Goal: Task Accomplishment & Management: Use online tool/utility

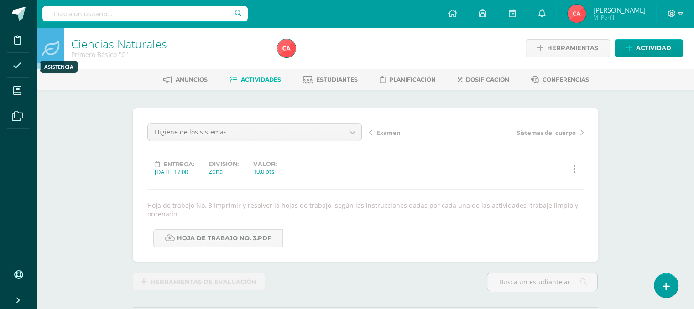
click at [10, 67] on span at bounding box center [17, 65] width 21 height 21
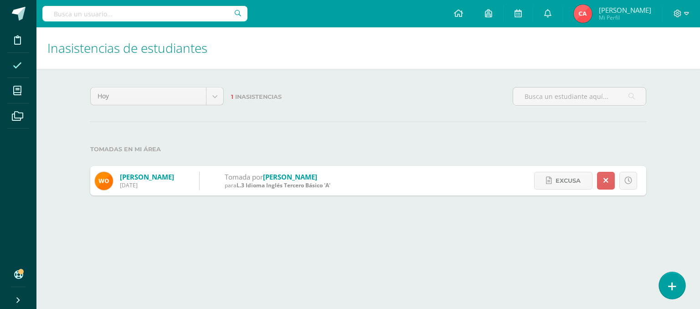
click at [673, 284] on icon at bounding box center [672, 286] width 8 height 10
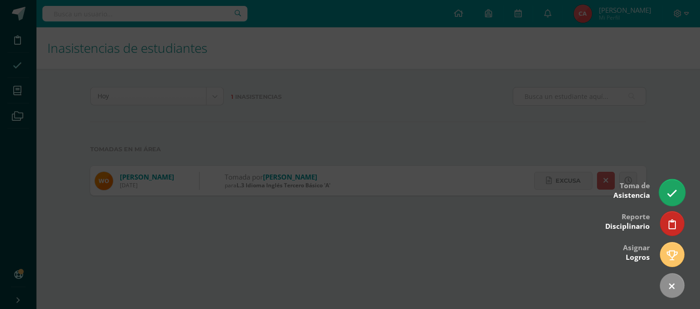
click at [671, 195] on icon at bounding box center [672, 193] width 10 height 10
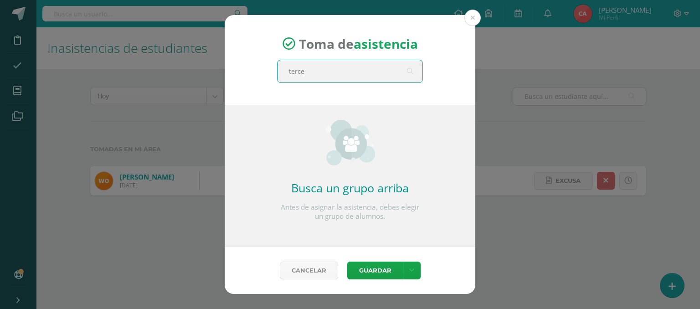
type input "tercer"
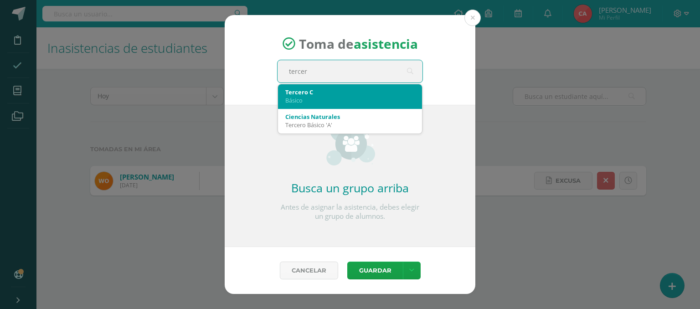
click at [360, 93] on div "Tercero C" at bounding box center [349, 92] width 129 height 8
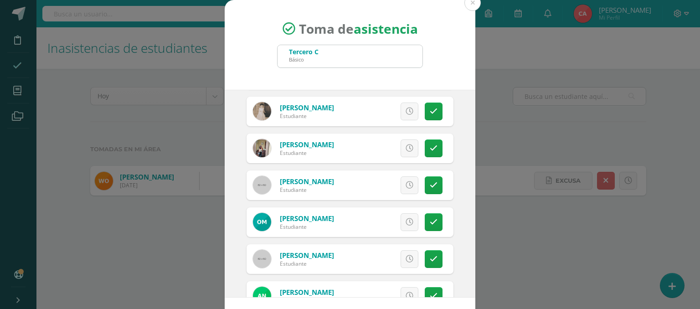
scroll to position [593, 0]
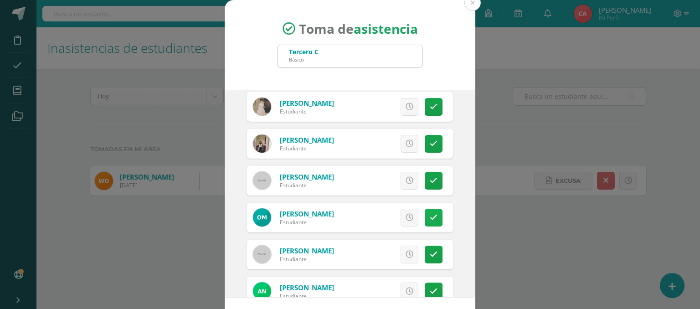
click at [430, 217] on icon at bounding box center [434, 218] width 8 height 8
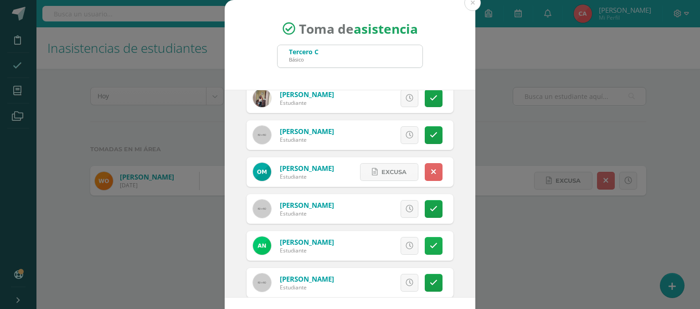
click at [425, 239] on link at bounding box center [434, 246] width 18 height 18
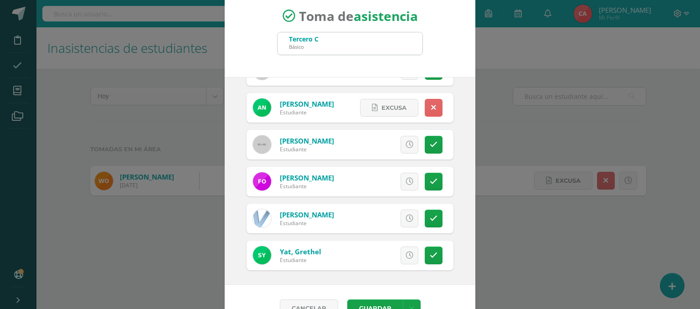
scroll to position [35, 0]
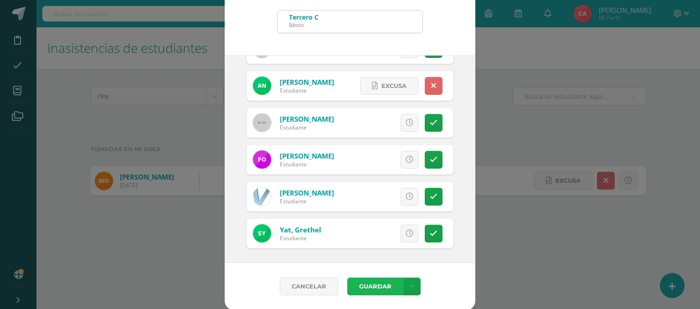
click at [370, 282] on button "Guardar" at bounding box center [375, 287] width 56 height 18
